Goal: Check status: Check status

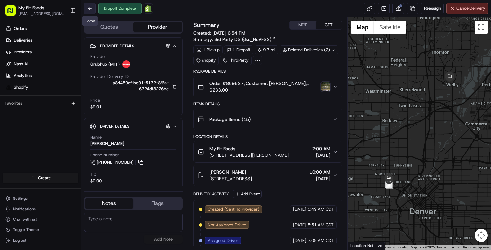
click at [89, 7] on button at bounding box center [90, 9] width 12 height 12
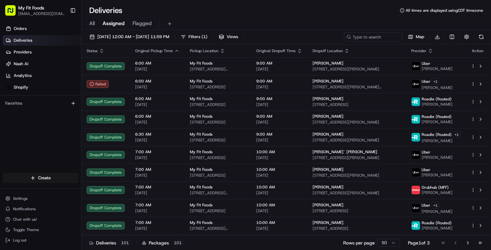
click at [93, 23] on span "All" at bounding box center [92, 24] width 6 height 8
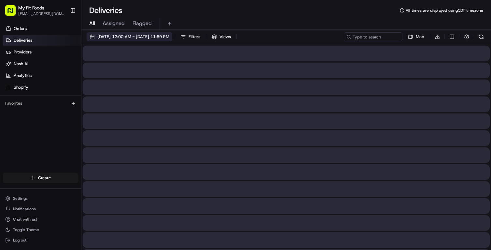
click at [97, 36] on button "[DATE] 12:00 AM - [DATE] 11:59 PM" at bounding box center [130, 36] width 86 height 9
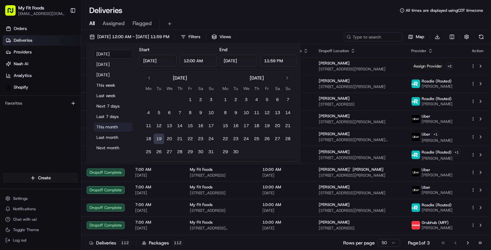
click at [105, 128] on button "This month" at bounding box center [112, 126] width 39 height 9
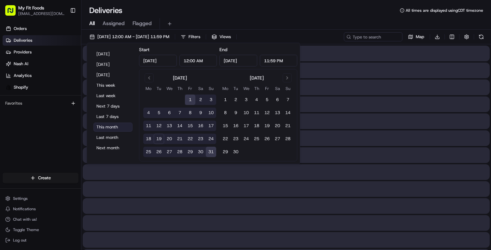
type input "[DATE]"
click at [265, 14] on div "Deliveries All times are displayed using CDT timezone" at bounding box center [286, 10] width 410 height 10
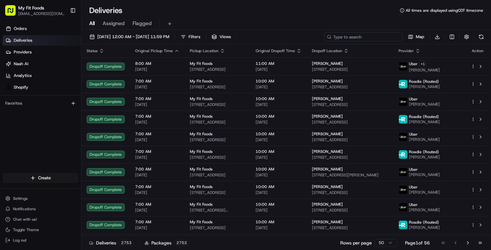
click at [359, 38] on input at bounding box center [363, 36] width 78 height 9
paste input "870473"
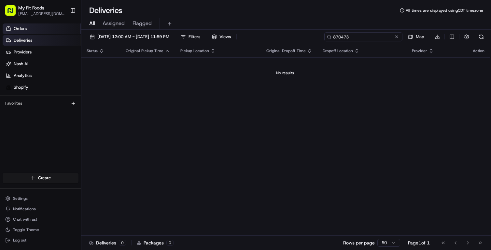
type input "870473"
click at [31, 30] on link "Orders" at bounding box center [42, 28] width 79 height 10
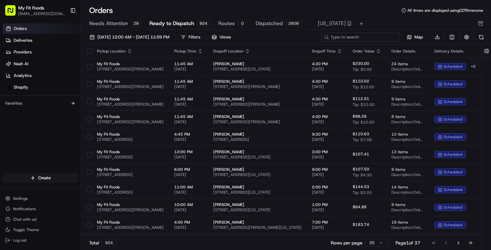
click at [379, 38] on input at bounding box center [361, 37] width 78 height 9
paste input "870473"
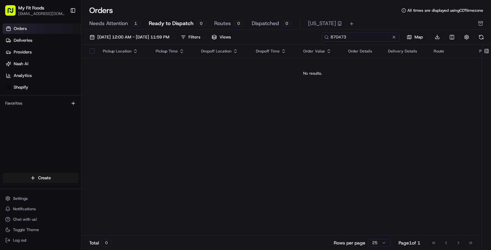
type input "870473"
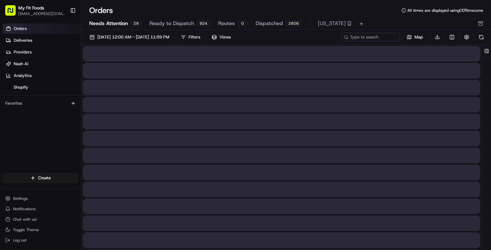
click at [115, 22] on span "Needs Attention" at bounding box center [108, 24] width 39 height 8
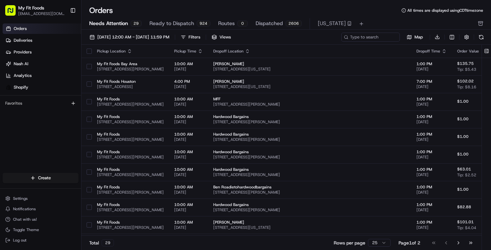
click at [344, 37] on icon at bounding box center [346, 37] width 5 height 5
click at [358, 38] on input at bounding box center [361, 37] width 78 height 9
paste input "870473"
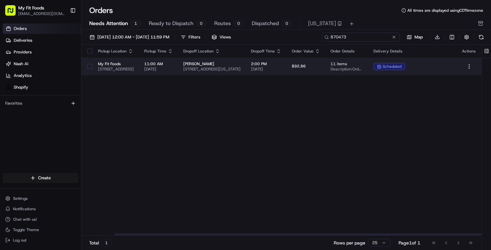
scroll to position [0, 73]
type input "870473"
click at [468, 65] on html "My Fit Foods [EMAIL_ADDRESS][DOMAIN_NAME] Toggle Sidebar Orders Deliveries Prov…" at bounding box center [245, 125] width 491 height 250
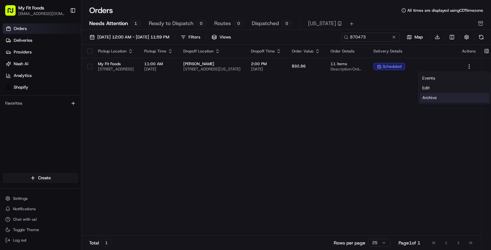
click at [429, 100] on div "Archive" at bounding box center [455, 98] width 70 height 10
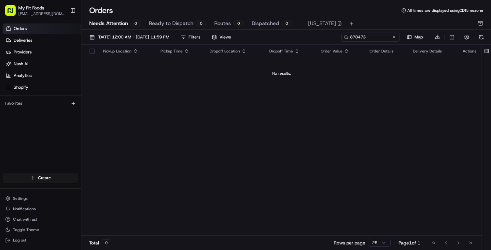
click at [299, 101] on div "Pickup Location Pickup Time Dropoff Location Dropoff Time Order Value Order Det…" at bounding box center [281, 140] width 400 height 191
